Goal: Transaction & Acquisition: Book appointment/travel/reservation

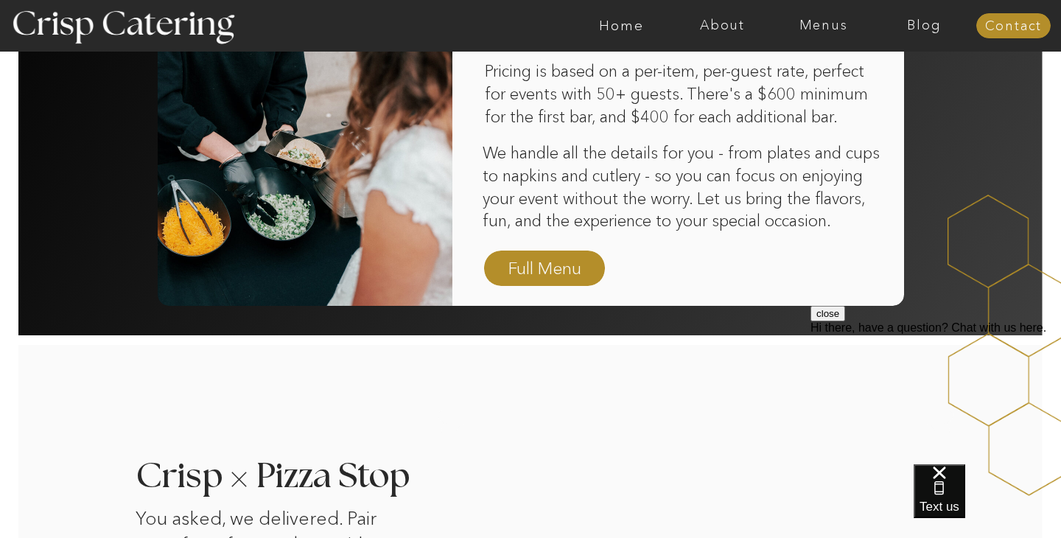
scroll to position [1084, 0]
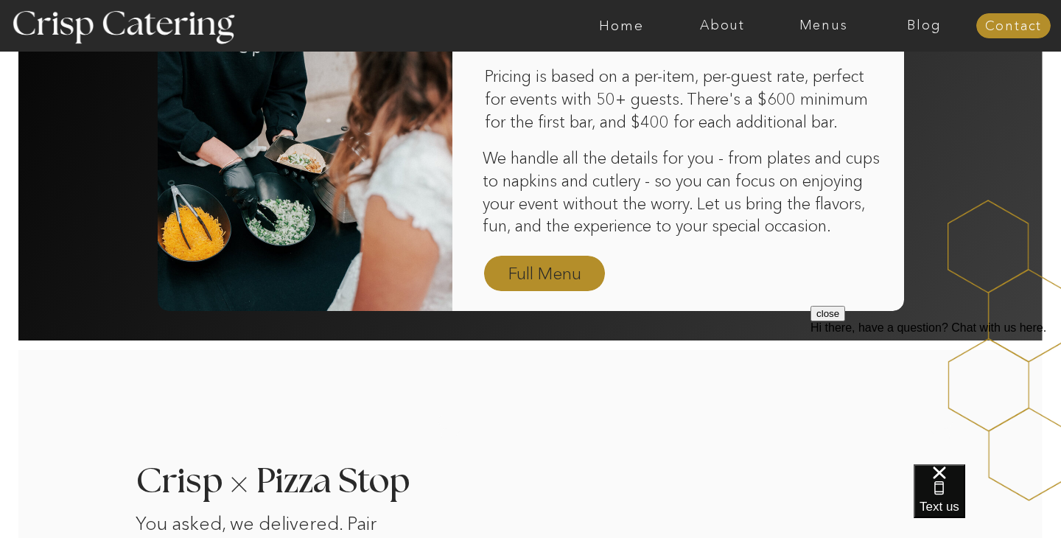
click at [555, 270] on nav "Full Menu" at bounding box center [544, 274] width 85 height 26
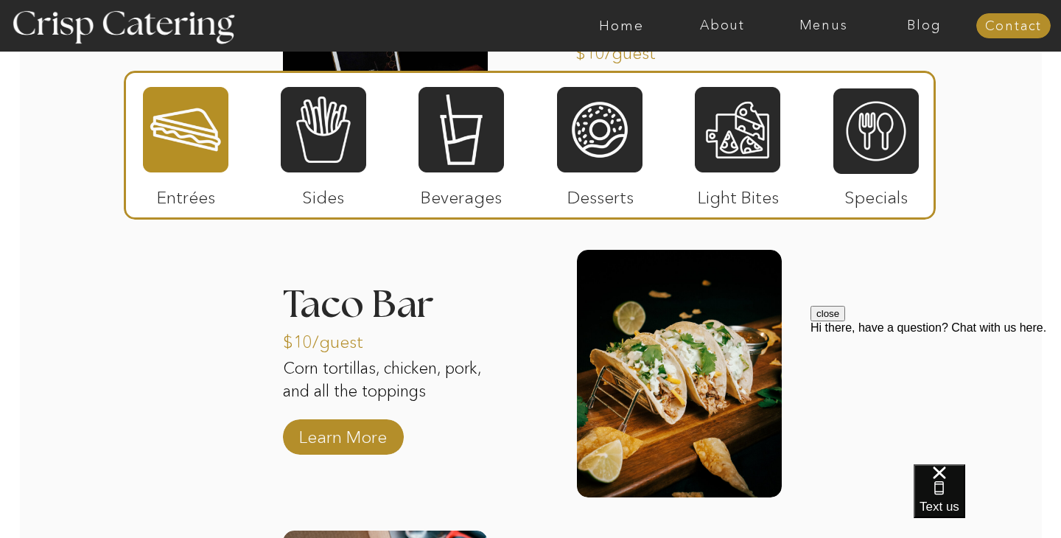
scroll to position [1696, 0]
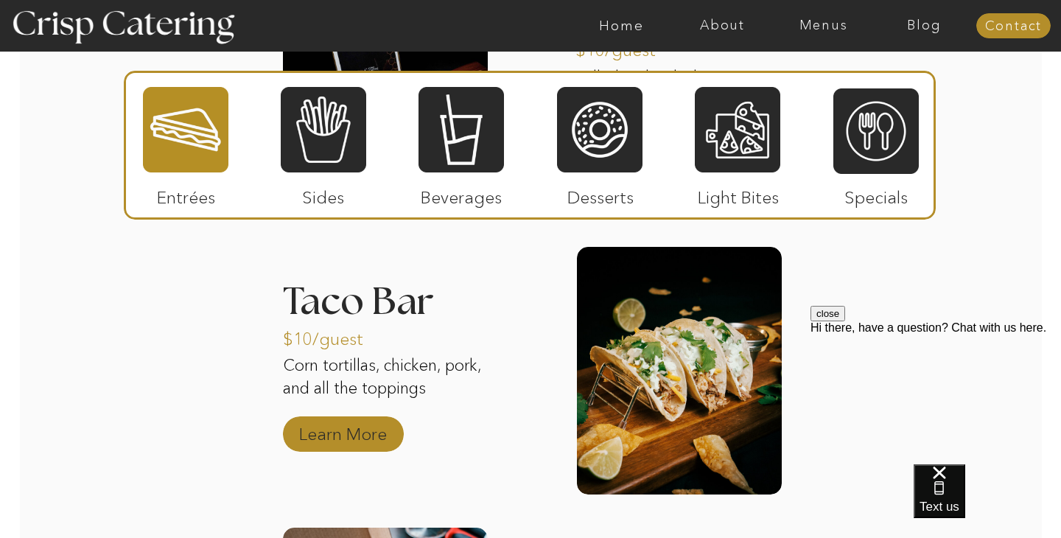
click at [327, 434] on p "Learn More" at bounding box center [343, 430] width 98 height 43
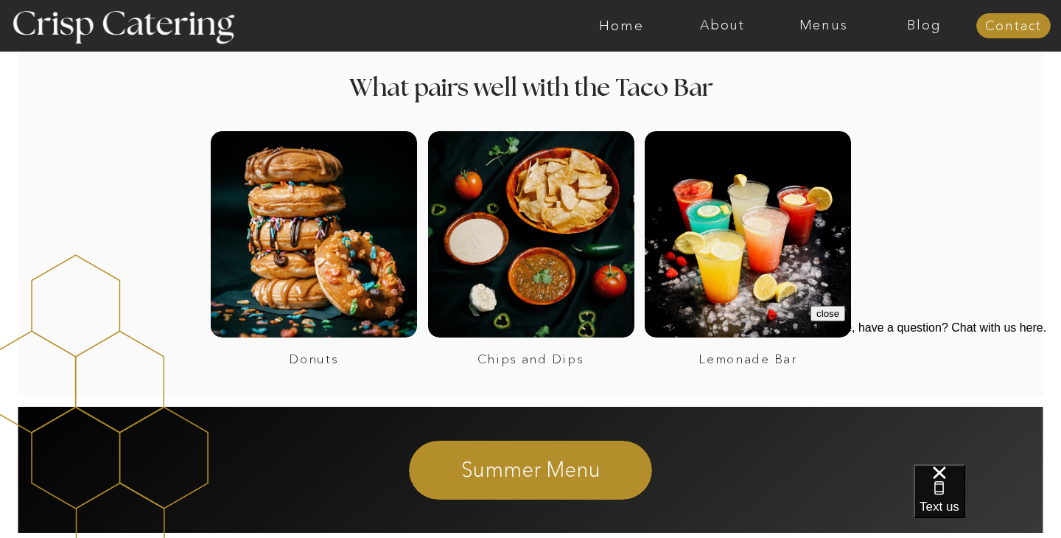
scroll to position [1060, 0]
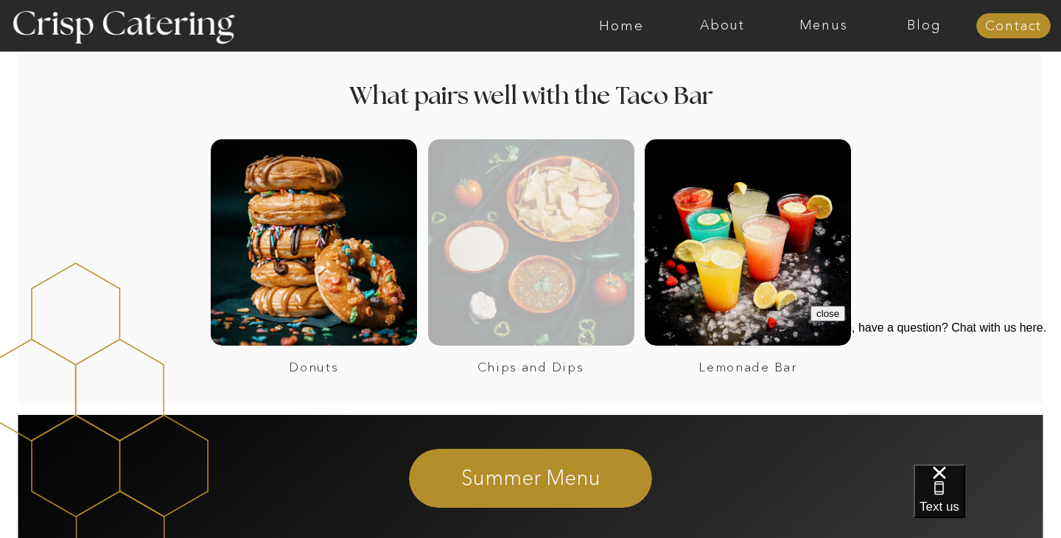
click at [481, 235] on div at bounding box center [531, 242] width 206 height 206
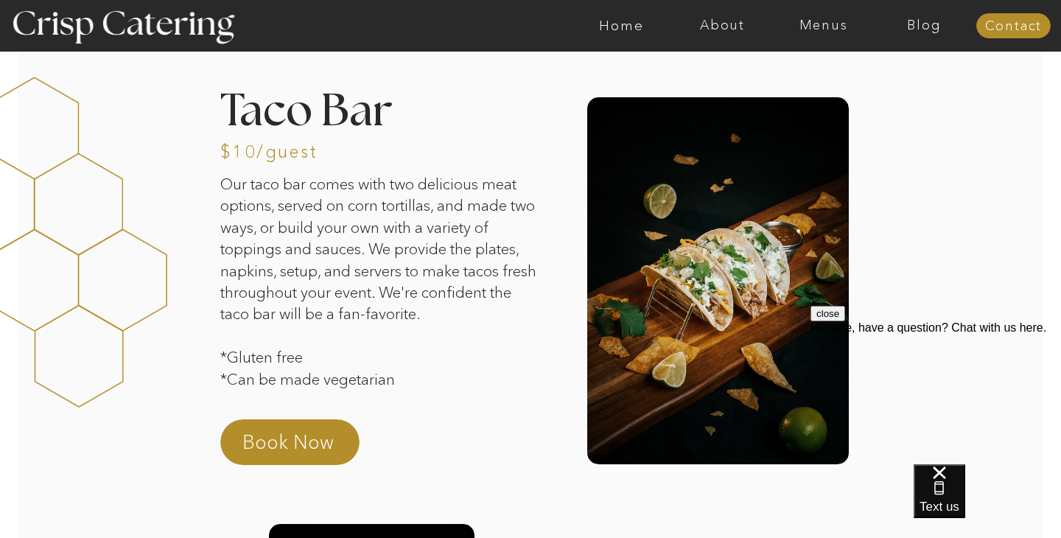
scroll to position [11, 0]
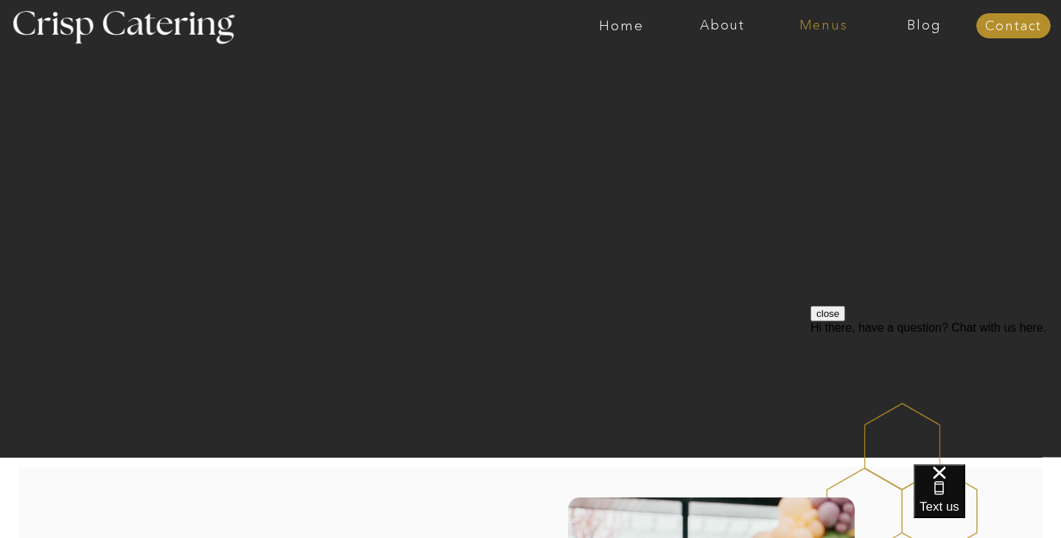
click at [825, 26] on nav "Menus" at bounding box center [823, 25] width 101 height 15
click at [814, 86] on nav "Winter (Sep-Feb)" at bounding box center [822, 87] width 121 height 14
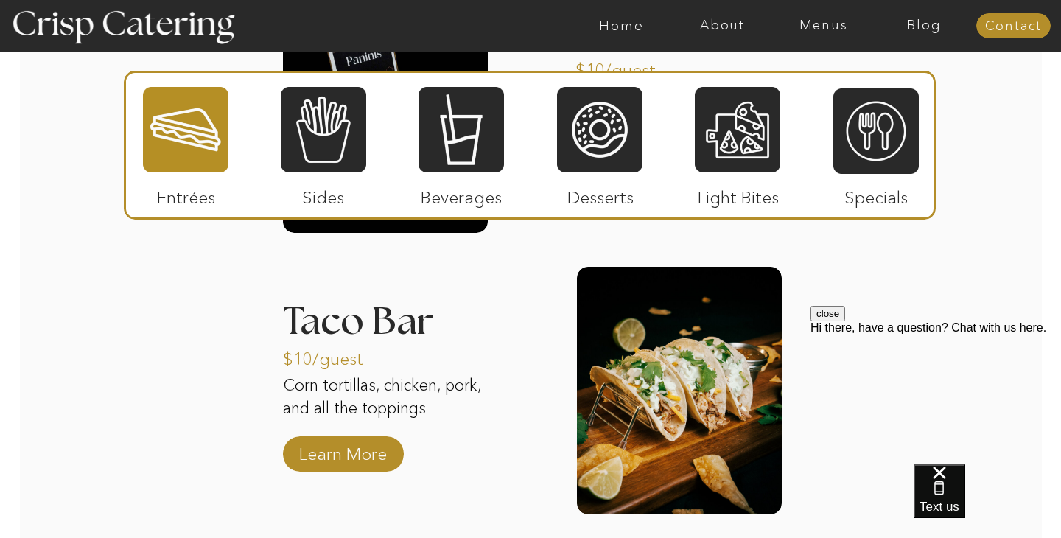
scroll to position [2065, 0]
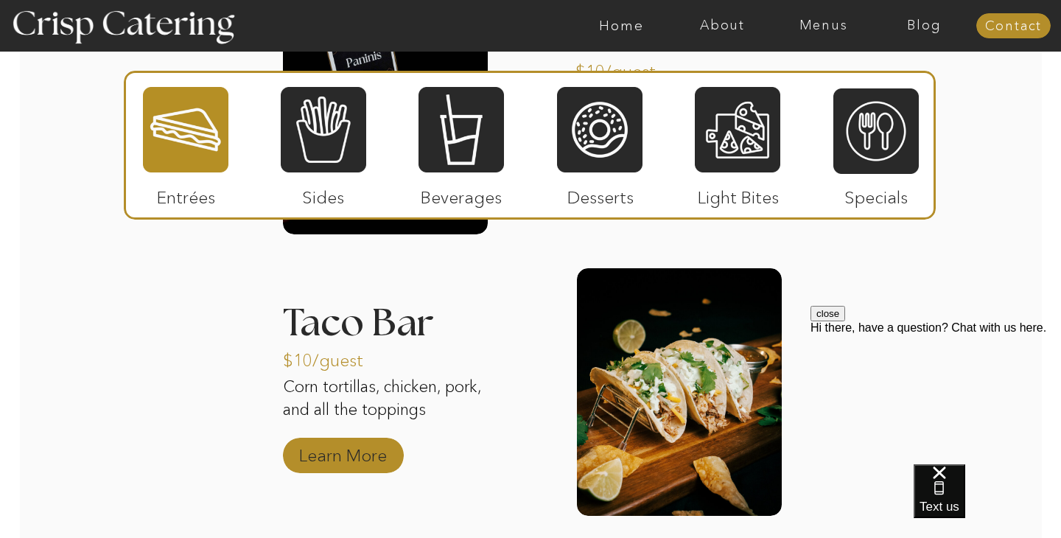
click at [318, 452] on p "Learn More" at bounding box center [343, 451] width 98 height 43
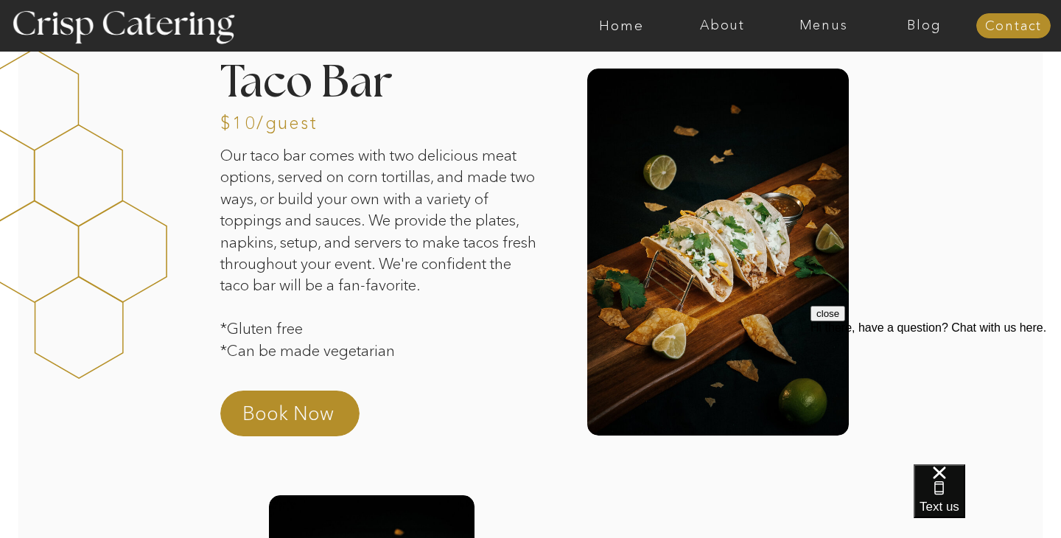
scroll to position [29, 0]
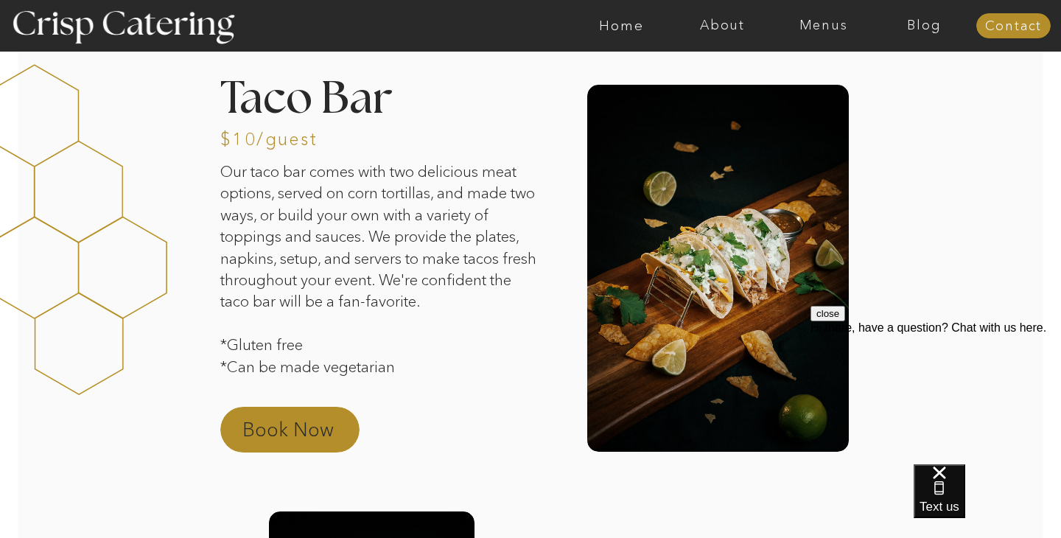
click at [266, 420] on p "Book Now" at bounding box center [307, 433] width 130 height 35
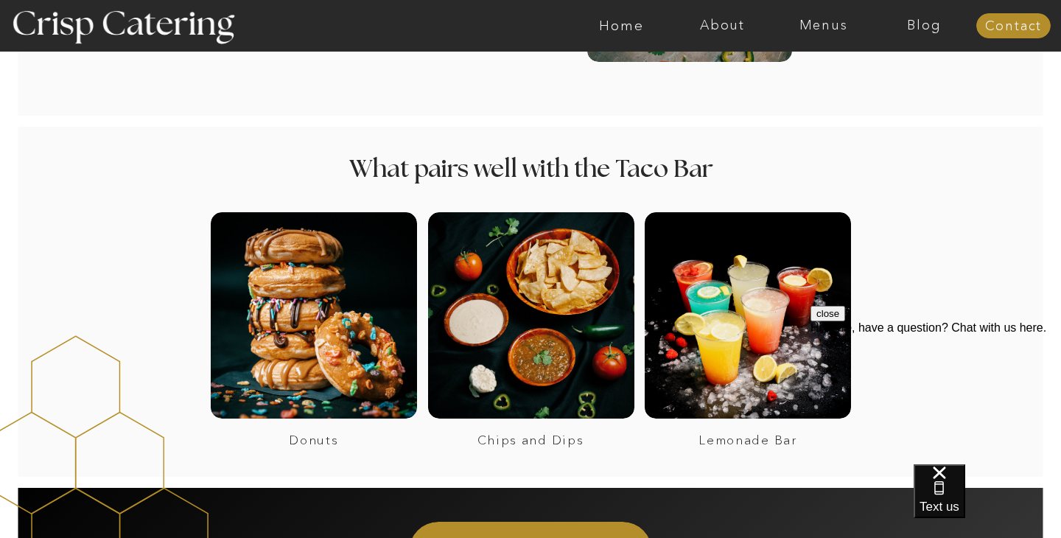
scroll to position [986, 0]
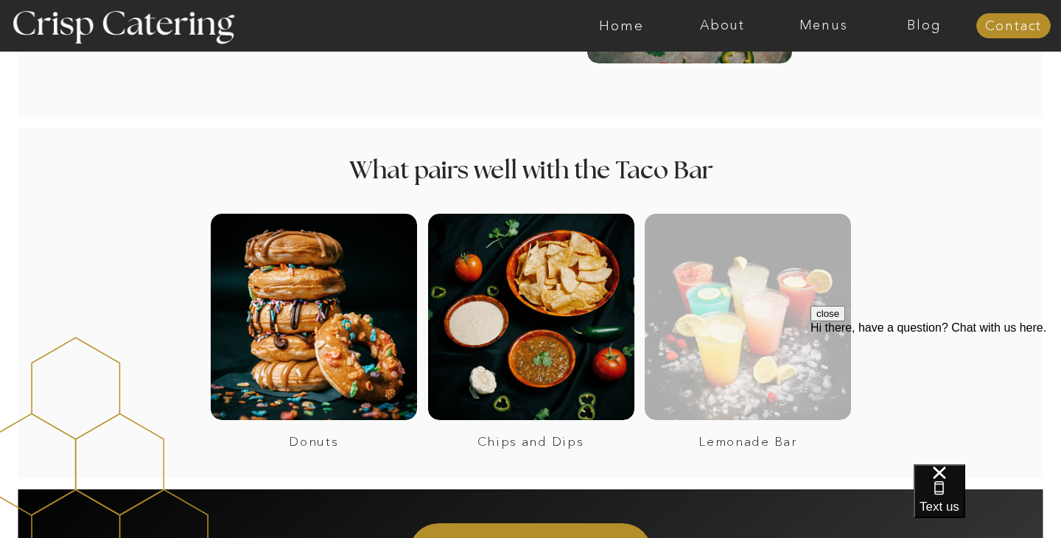
click at [703, 337] on div at bounding box center [748, 317] width 206 height 206
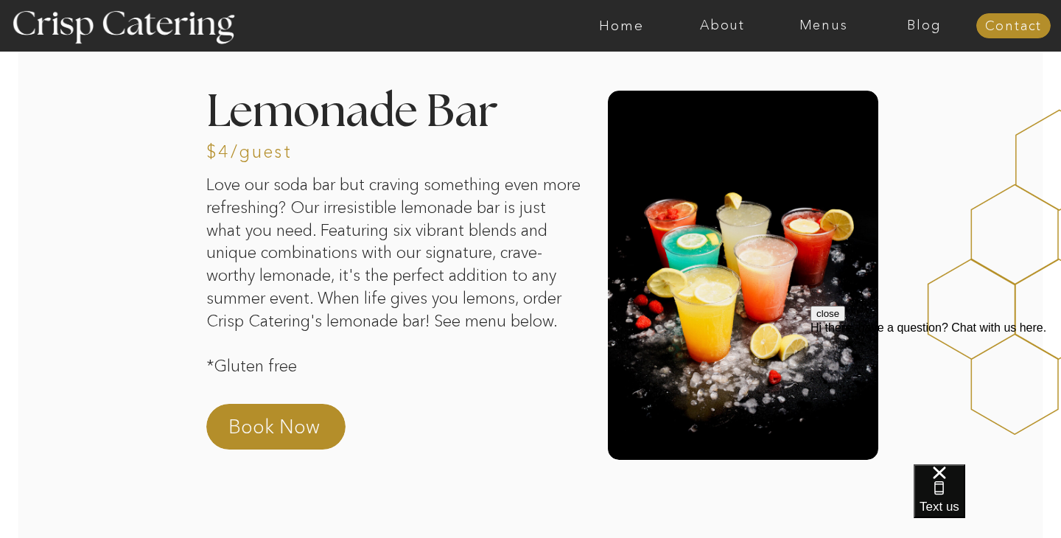
scroll to position [39, 0]
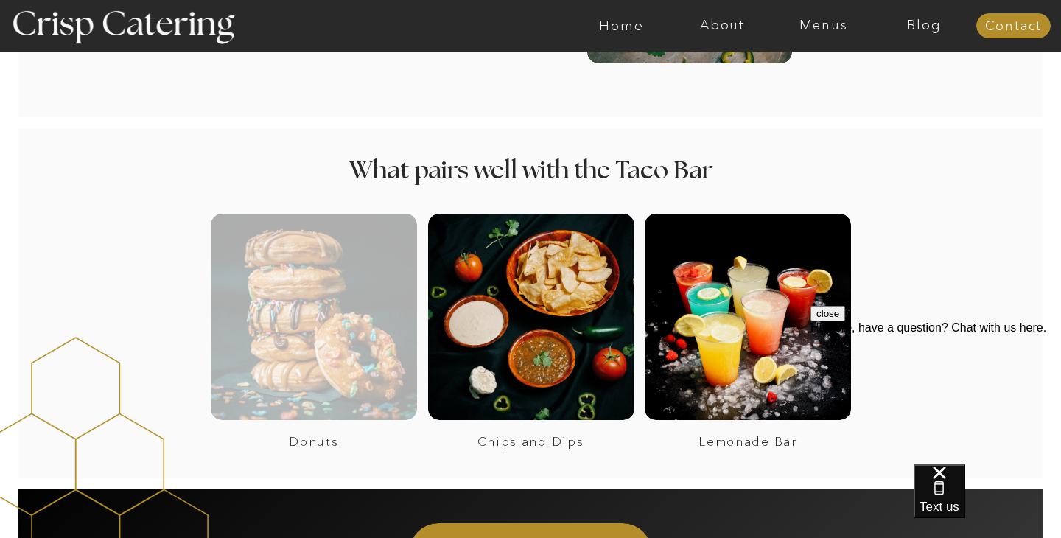
click at [300, 337] on div at bounding box center [314, 317] width 206 height 206
